Goal: Information Seeking & Learning: Learn about a topic

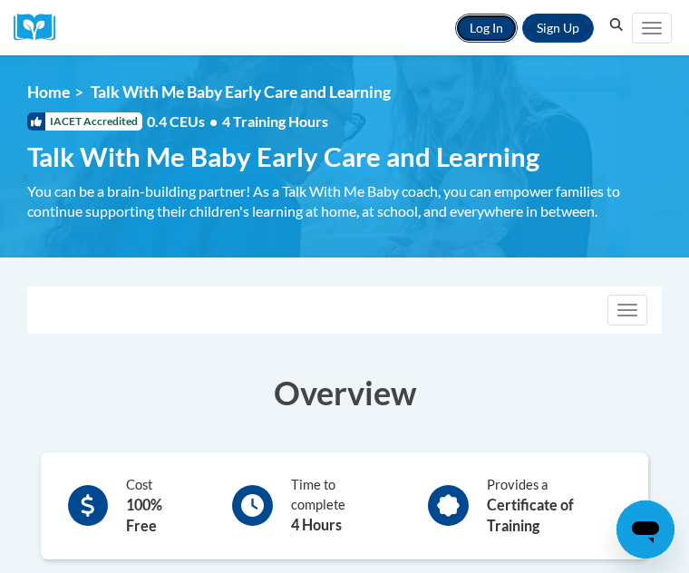
click at [477, 27] on link "Log In" at bounding box center [486, 28] width 63 height 29
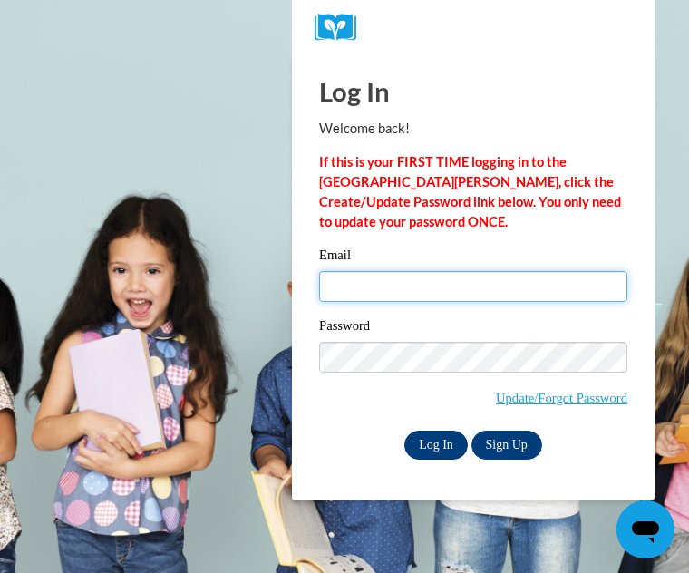
type input "[PERSON_NAME][EMAIL_ADDRESS][DOMAIN_NAME]"
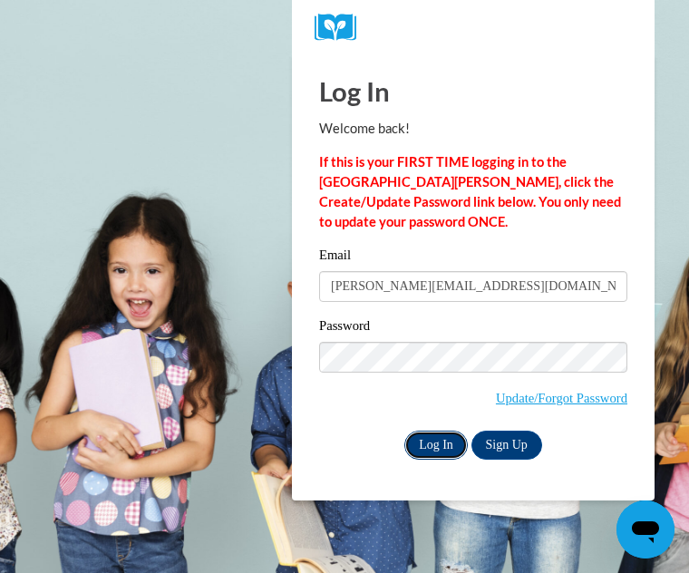
click at [426, 451] on input "Log In" at bounding box center [435, 444] width 63 height 29
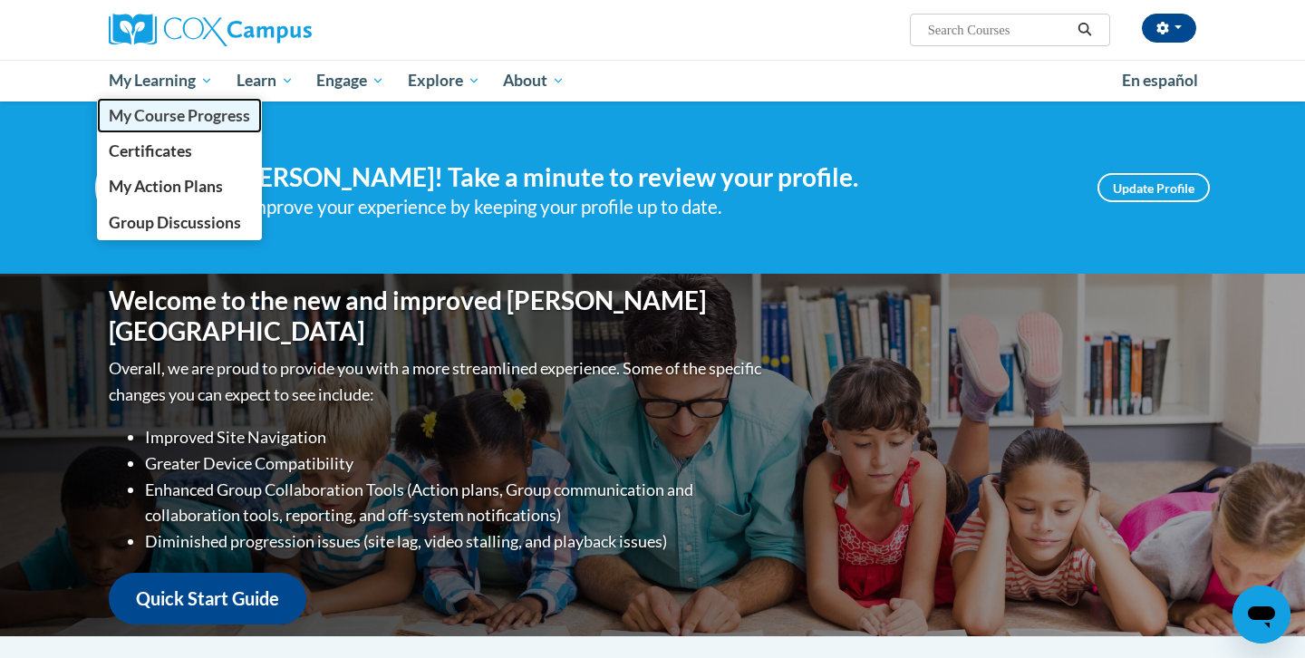
click at [174, 112] on span "My Course Progress" at bounding box center [179, 115] width 141 height 19
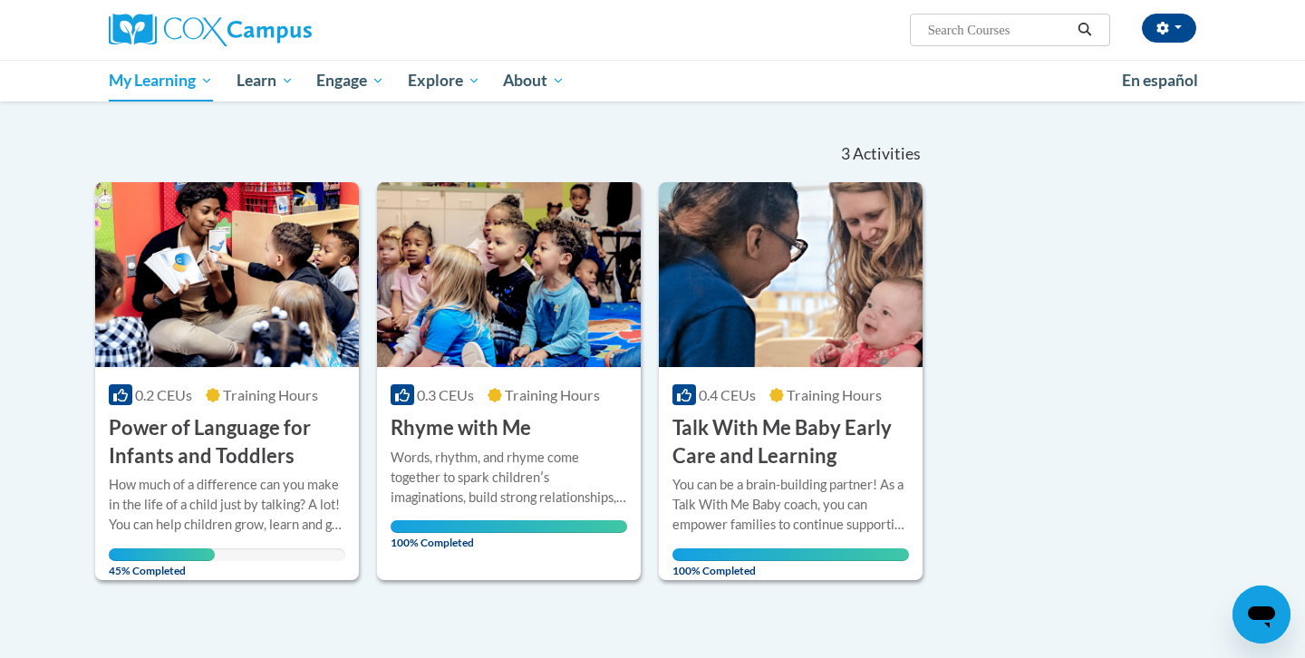
scroll to position [169, 0]
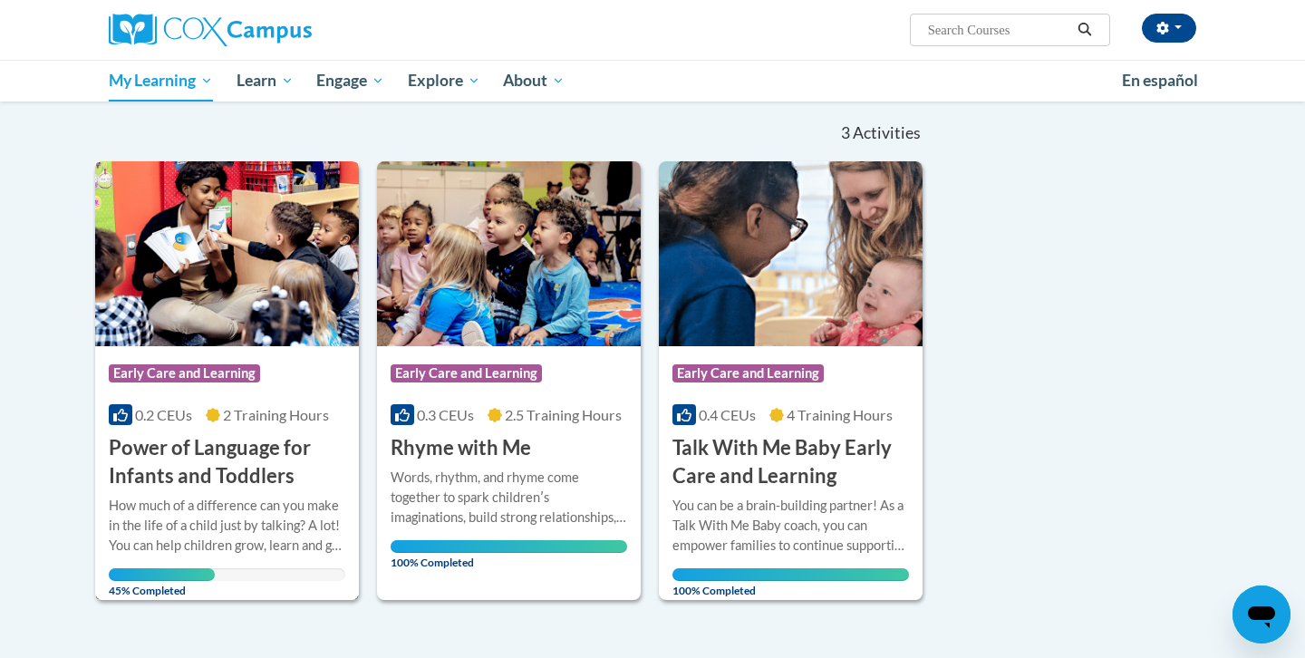
click at [275, 465] on h3 "Power of Language for Infants and Toddlers" at bounding box center [227, 462] width 237 height 56
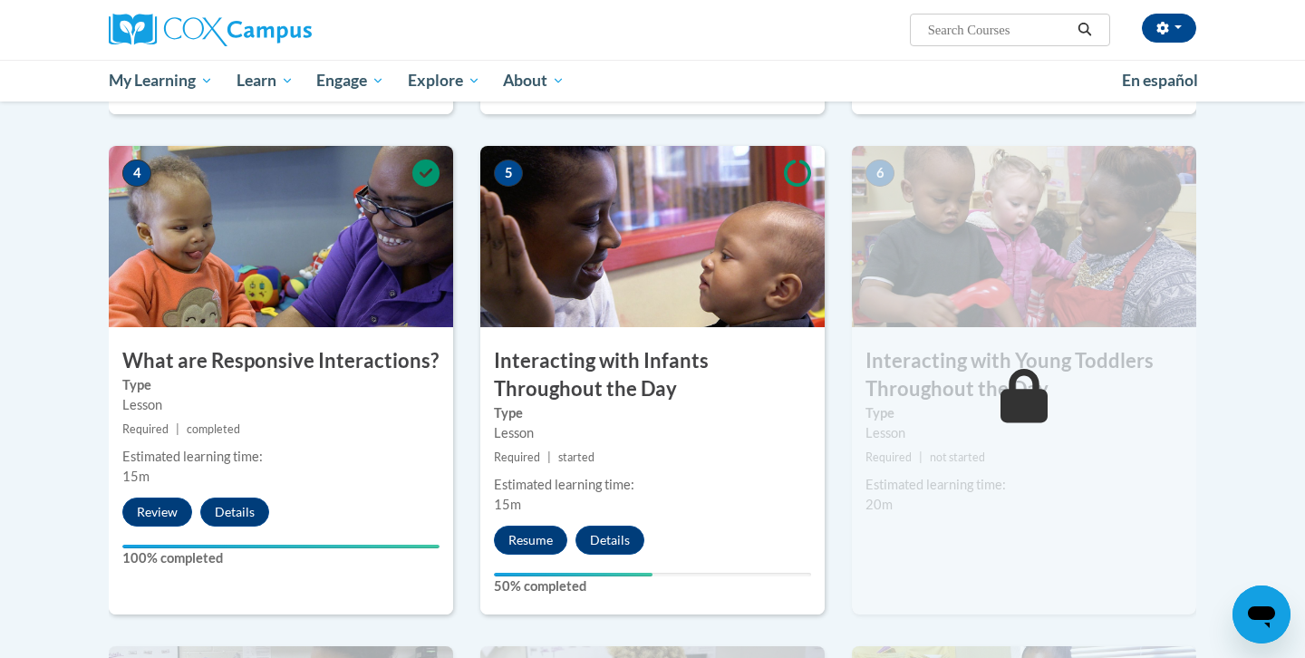
scroll to position [828, 0]
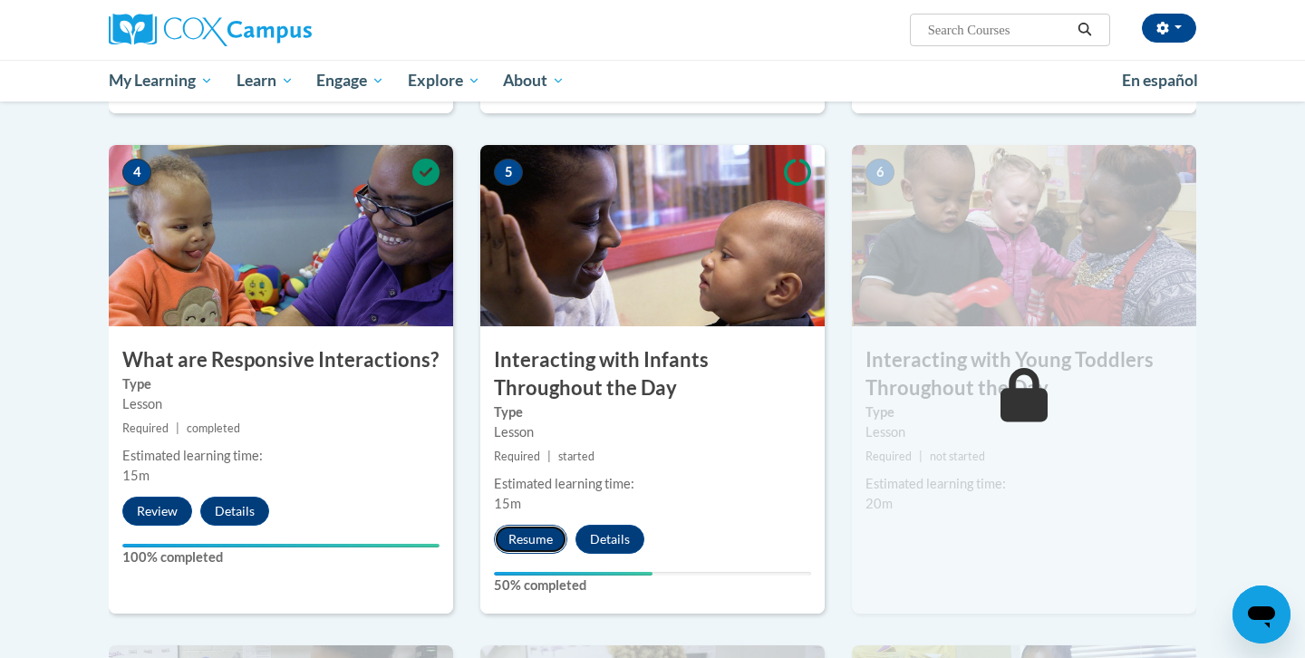
click at [494, 525] on button "Resume" at bounding box center [530, 539] width 73 height 29
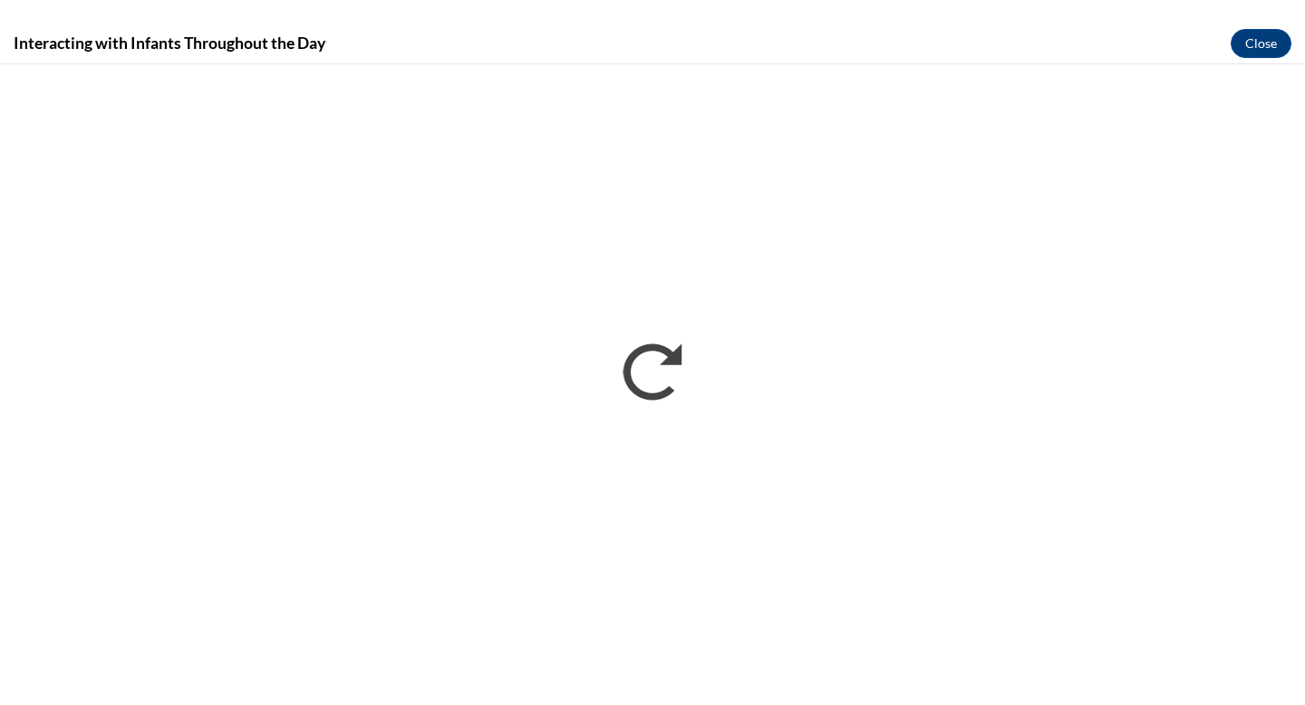
scroll to position [0, 0]
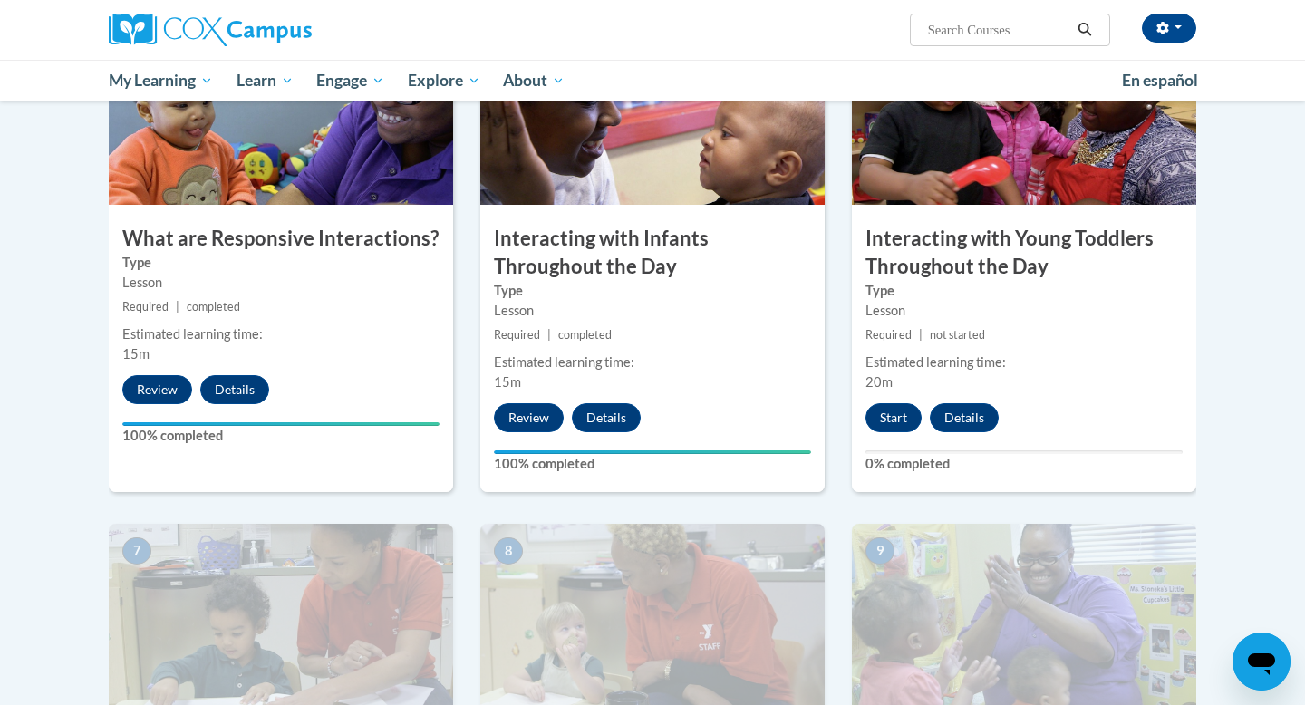
scroll to position [871, 0]
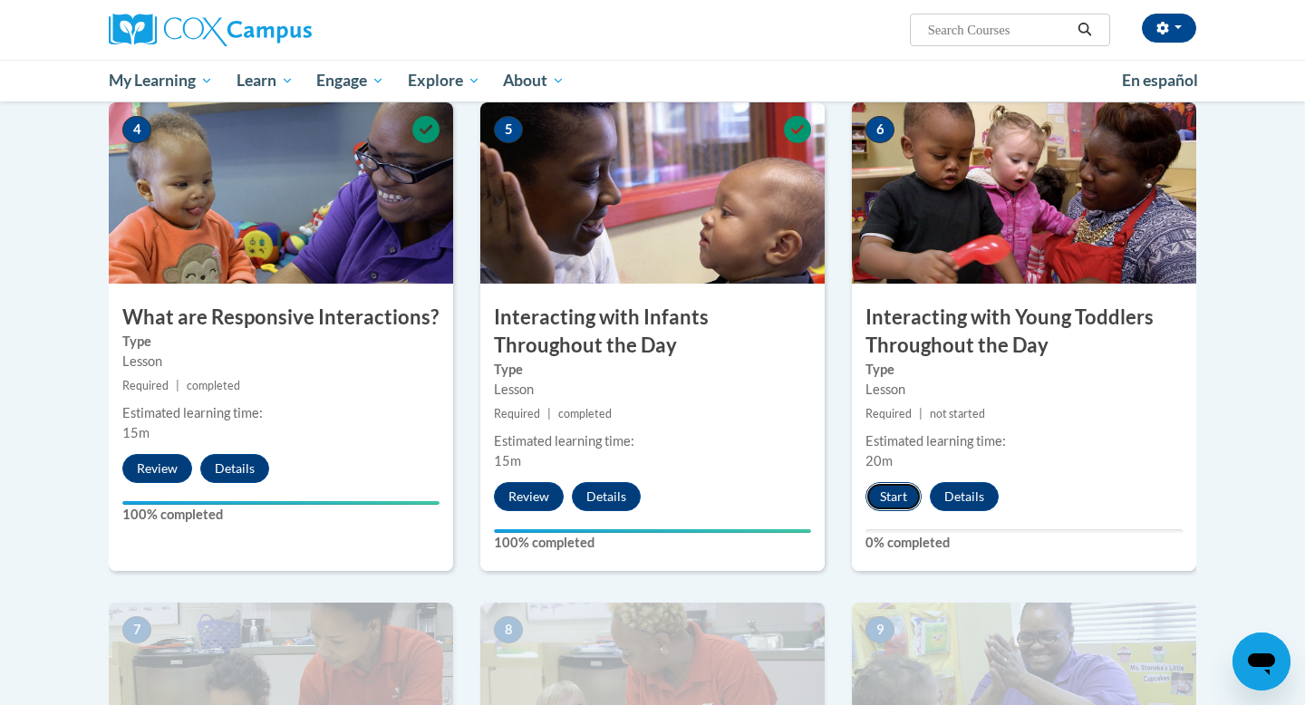
click at [893, 482] on button "Start" at bounding box center [894, 496] width 56 height 29
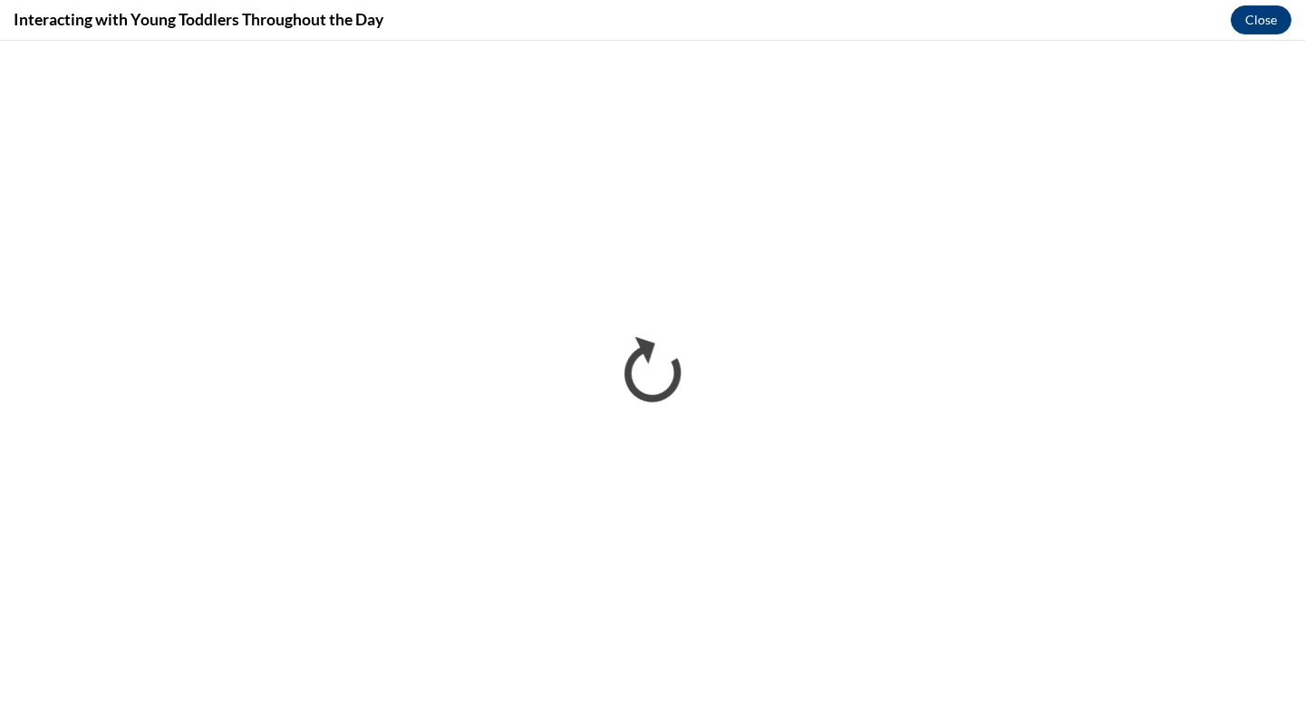
scroll to position [0, 0]
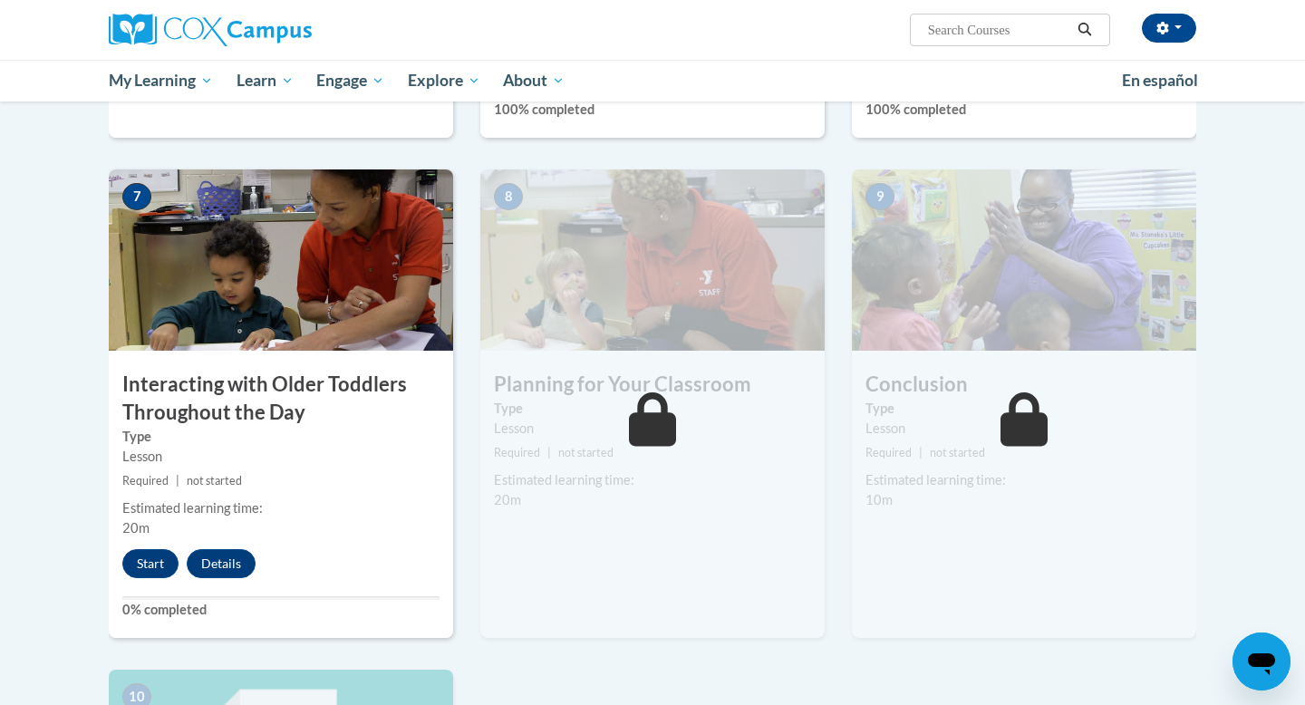
scroll to position [1310, 0]
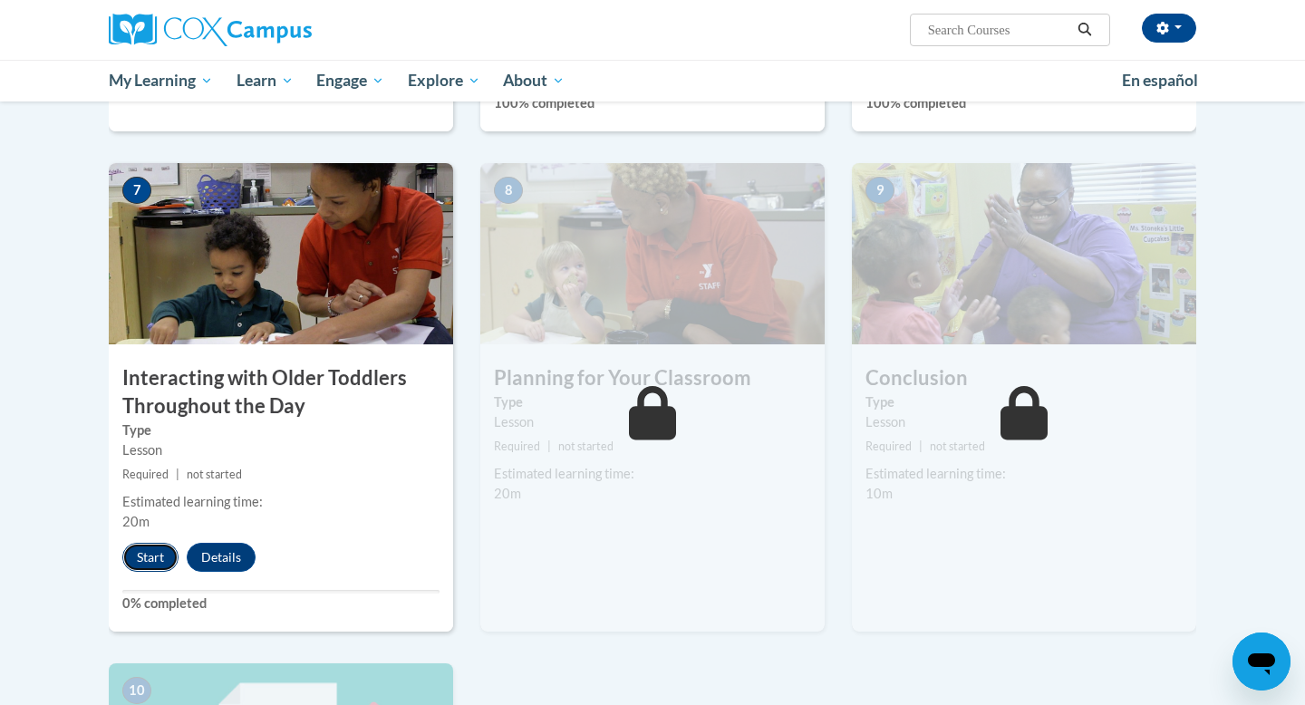
click at [150, 543] on button "Start" at bounding box center [150, 557] width 56 height 29
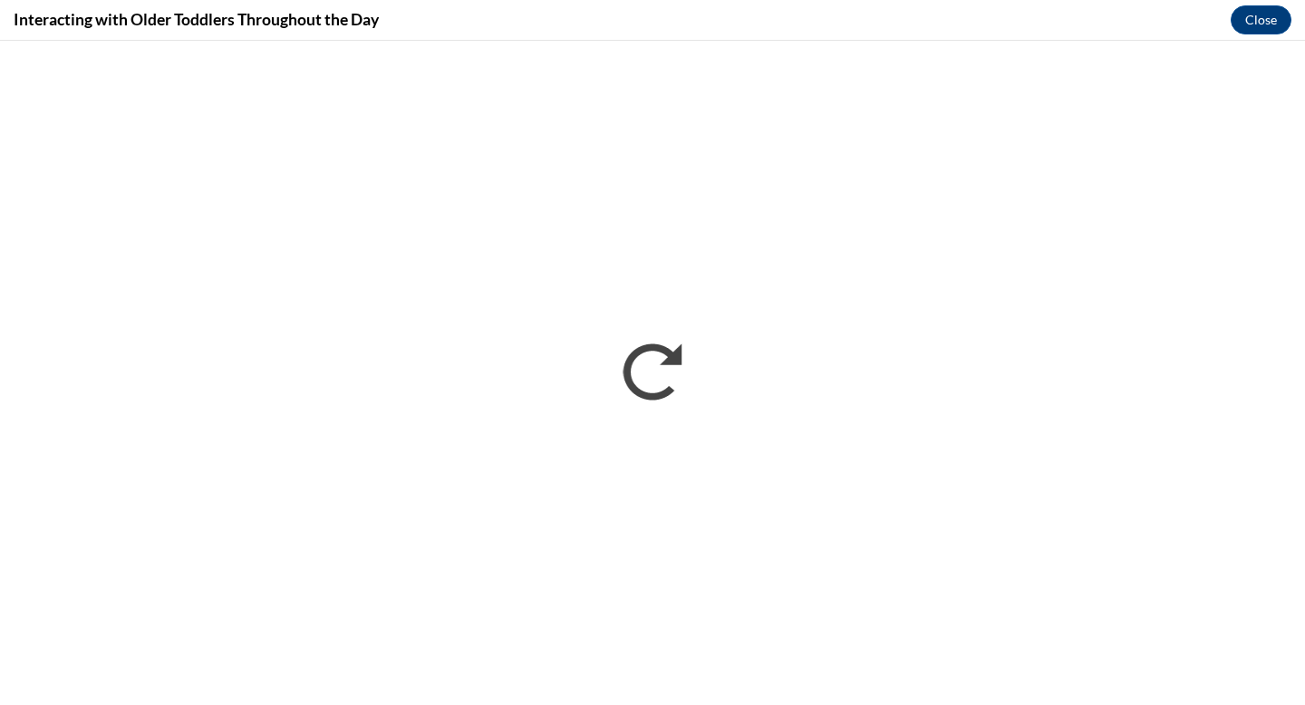
scroll to position [0, 0]
